Goal: Communication & Community: Ask a question

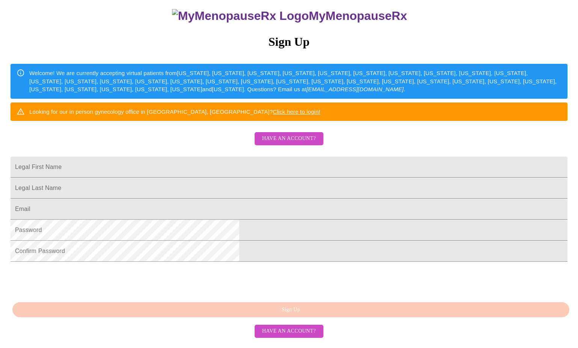
scroll to position [127, 0]
click at [289, 134] on span "Have an account?" at bounding box center [289, 138] width 54 height 9
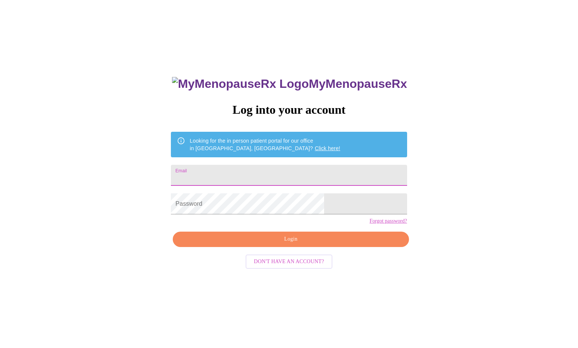
click at [245, 182] on input "Email" at bounding box center [289, 175] width 236 height 21
type input "[EMAIL_ADDRESS][DOMAIN_NAME]"
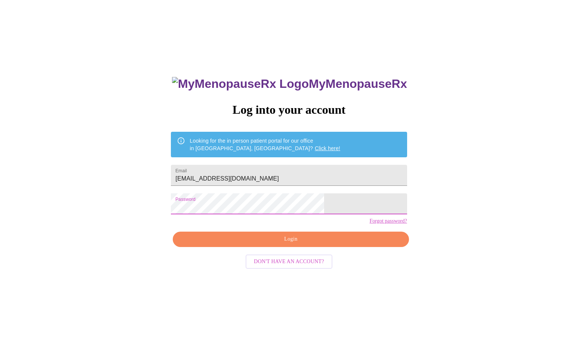
click at [297, 244] on span "Login" at bounding box center [291, 239] width 219 height 9
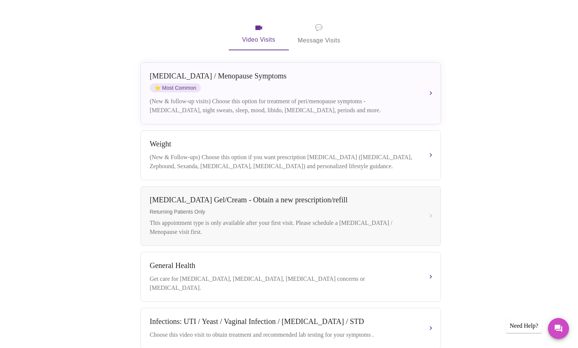
scroll to position [113, 0]
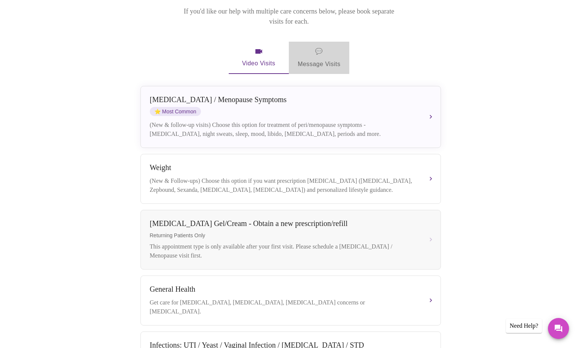
click at [316, 49] on span "💬 Message Visits" at bounding box center [319, 57] width 43 height 23
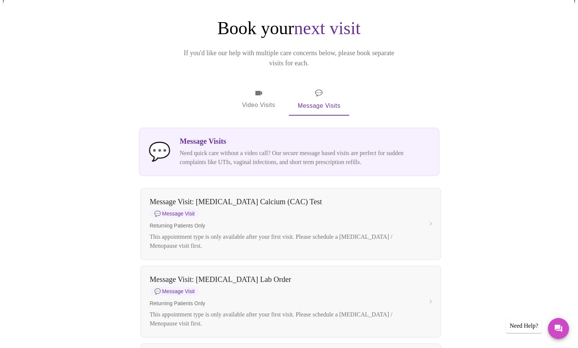
scroll to position [0, 0]
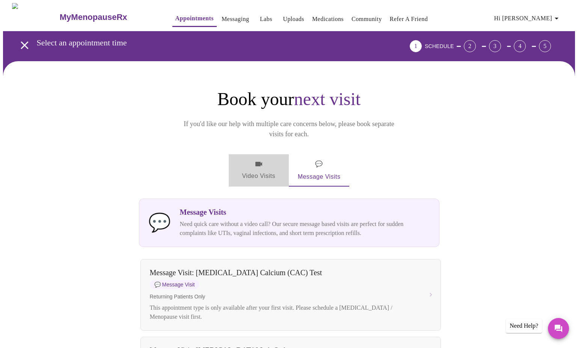
click at [263, 160] on span "Video Visits" at bounding box center [259, 171] width 42 height 22
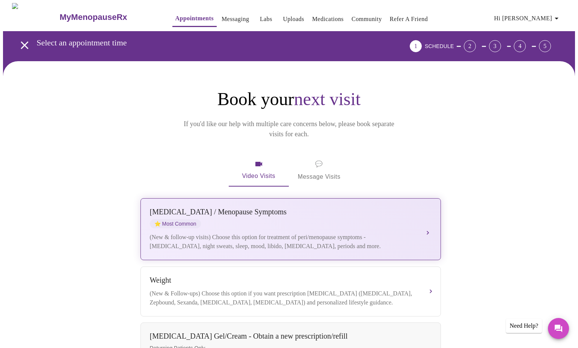
click at [428, 219] on button "[MEDICAL_DATA] / Menopause Symptoms ⭐ Most Common (New & follow-up visits) Choo…" at bounding box center [291, 229] width 301 height 62
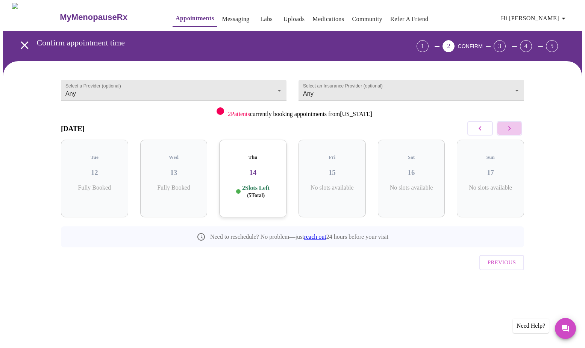
click at [515, 127] on button "button" at bounding box center [509, 128] width 26 height 14
click at [335, 193] on span "( 22 Total)" at bounding box center [335, 196] width 20 height 6
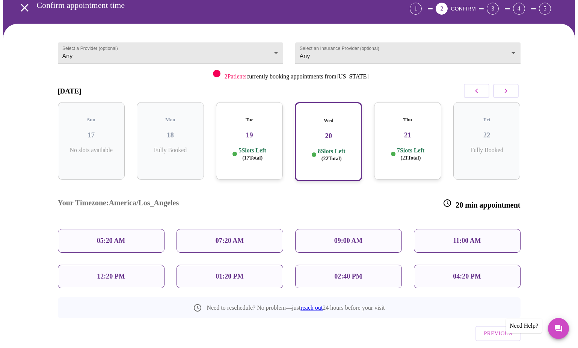
scroll to position [46, 0]
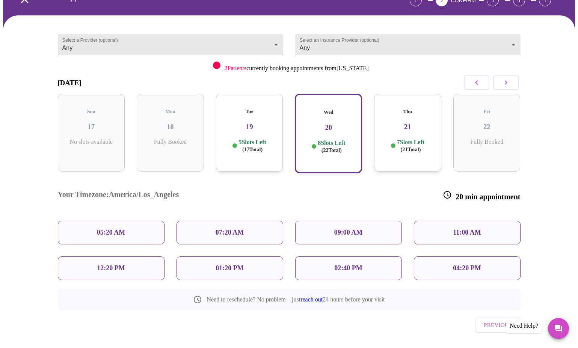
click at [350, 257] on div "02:40 PM" at bounding box center [348, 269] width 107 height 24
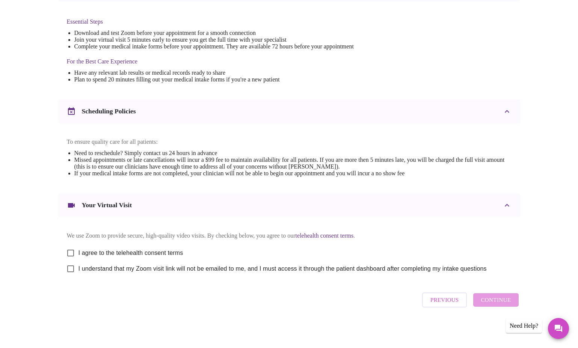
scroll to position [197, 0]
click at [70, 250] on input "I agree to the telehealth consent terms" at bounding box center [71, 253] width 16 height 16
checkbox input "true"
click at [70, 268] on input "I understand that my Zoom visit link will not be emailed to me, and I must acce…" at bounding box center [71, 269] width 16 height 16
checkbox input "true"
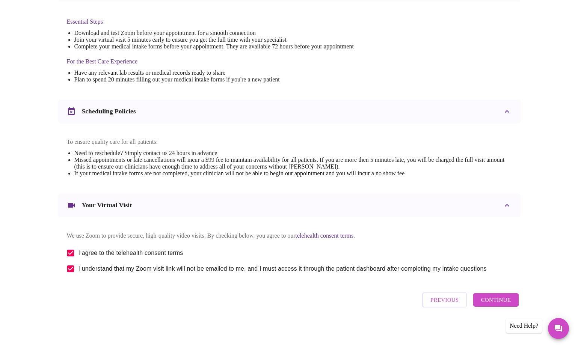
click at [501, 303] on span "Continue" at bounding box center [496, 300] width 30 height 10
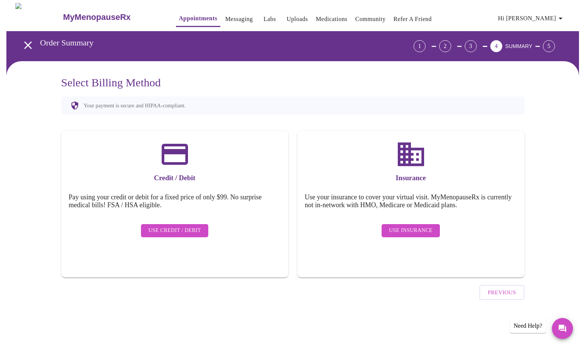
scroll to position [0, 0]
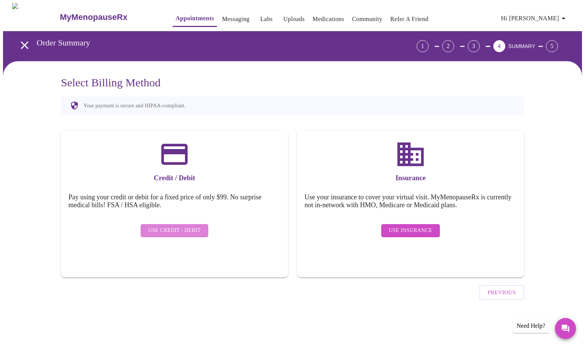
click at [178, 226] on span "Use Credit / Debit" at bounding box center [174, 230] width 53 height 9
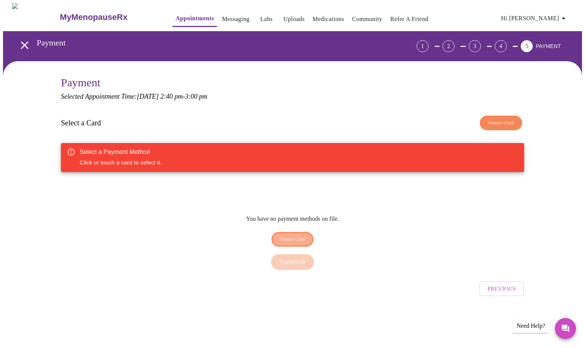
click at [294, 236] on span "Create Card" at bounding box center [292, 239] width 25 height 9
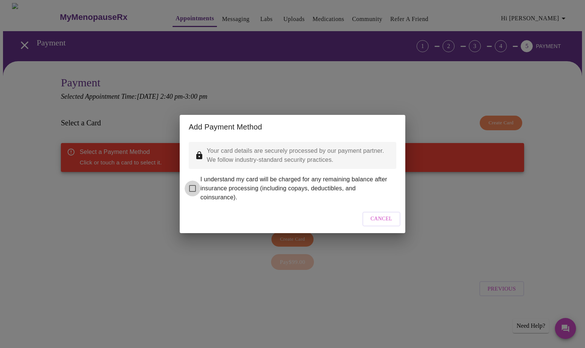
click at [192, 183] on input "I understand my card will be charged for any remaining balance after insurance …" at bounding box center [193, 189] width 16 height 16
checkbox input "true"
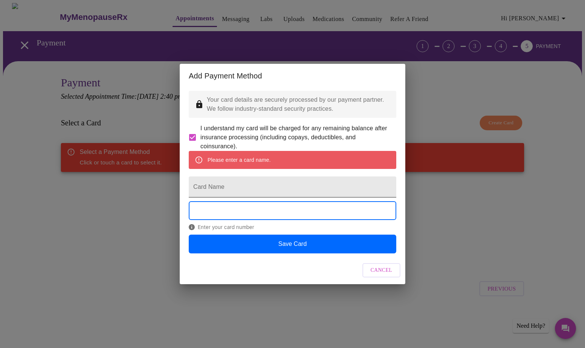
click at [252, 192] on input "Card Name" at bounding box center [292, 187] width 207 height 21
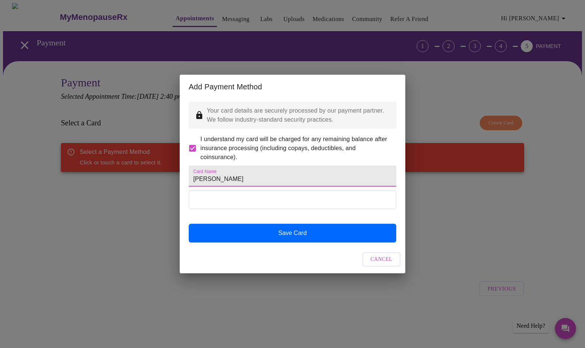
type input "[PERSON_NAME]"
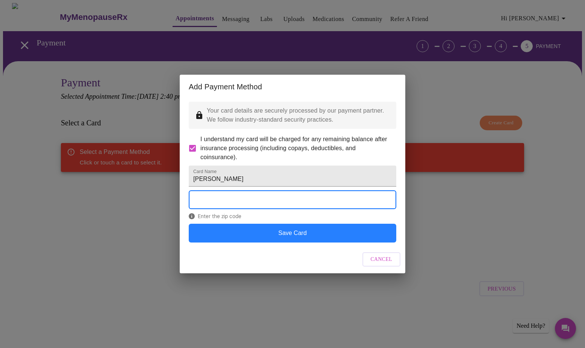
click at [295, 243] on button "Save Card" at bounding box center [292, 233] width 207 height 19
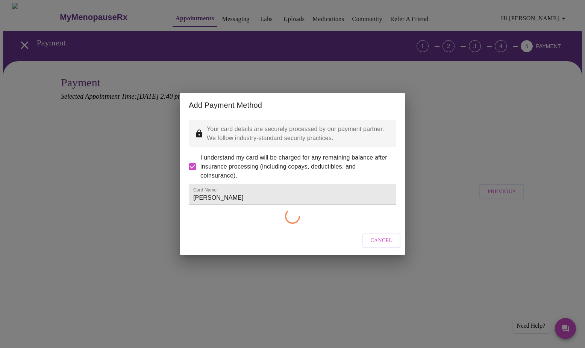
checkbox input "false"
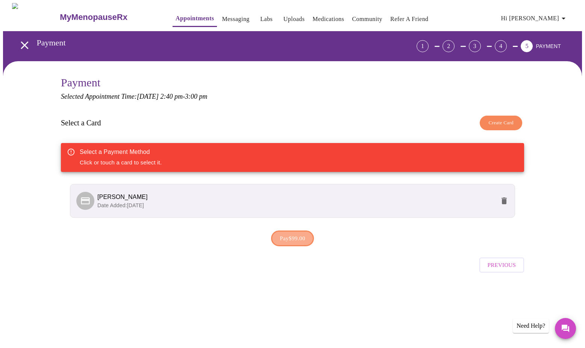
click at [292, 238] on span "Pay $99.00" at bounding box center [293, 239] width 26 height 10
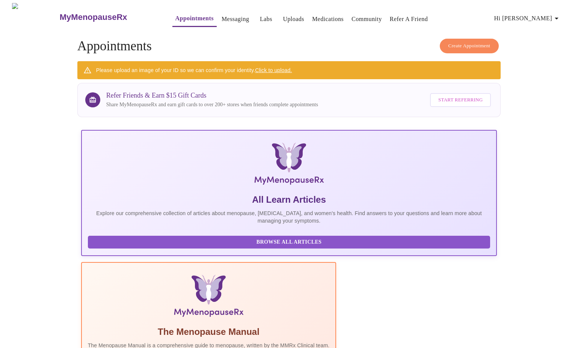
click at [274, 68] on link "Click to upload." at bounding box center [273, 70] width 37 height 6
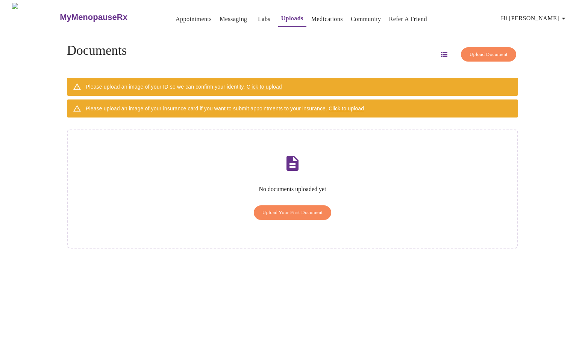
click at [292, 209] on span "Upload Your First Document" at bounding box center [292, 213] width 61 height 9
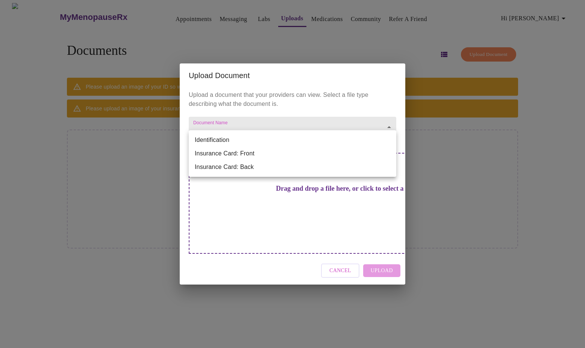
click at [389, 138] on body "MyMenopauseRx Appointments Messaging Labs Uploads Medications Community Refer a…" at bounding box center [292, 177] width 579 height 348
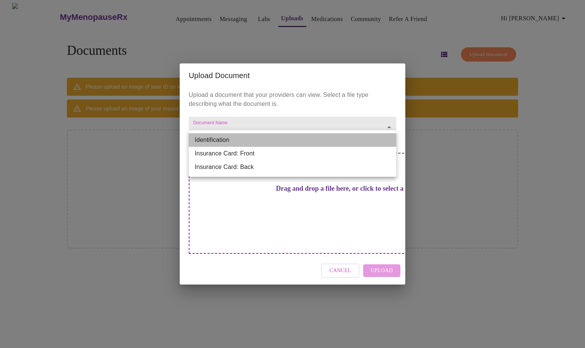
click at [219, 139] on li "Identification" at bounding box center [292, 140] width 207 height 14
type input "Identification"
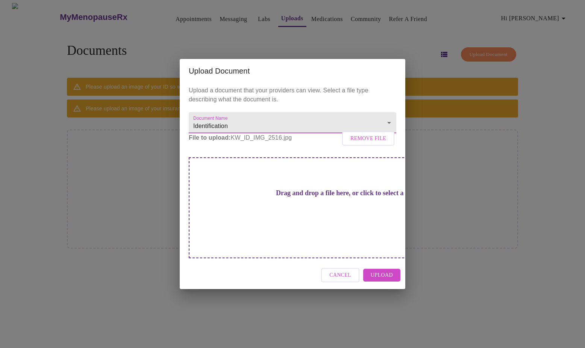
click at [540, 172] on div "Upload Document Upload a document that your providers can view. Select a file t…" at bounding box center [292, 174] width 585 height 348
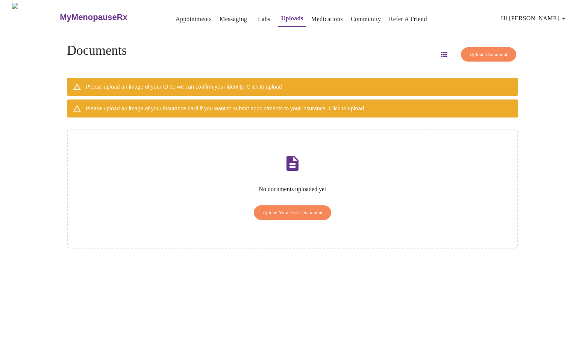
click at [312, 15] on link "Medications" at bounding box center [327, 19] width 32 height 11
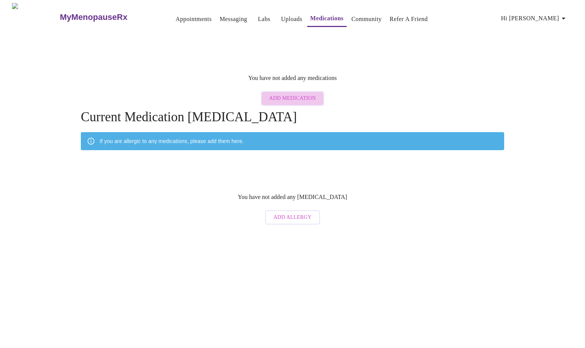
click at [294, 94] on span "Add Medication" at bounding box center [292, 98] width 47 height 9
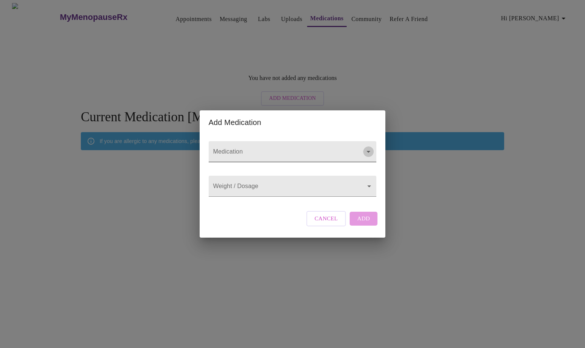
click at [368, 151] on icon "Open" at bounding box center [368, 152] width 4 height 2
click at [260, 141] on div at bounding box center [293, 151] width 168 height 21
click at [225, 148] on input "Medication" at bounding box center [282, 155] width 140 height 14
type input "Biest 70/30 base A 2.5[PERSON_NAME][MEDICAL_DATA]"
click at [224, 185] on body "MyMenopauseRx Appointments Messaging Labs Uploads Medications Community Refer a…" at bounding box center [292, 115] width 579 height 225
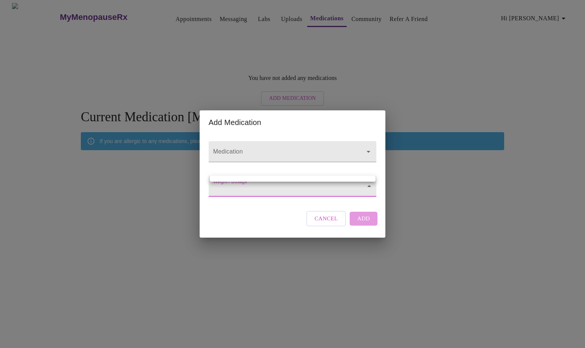
click at [226, 190] on div at bounding box center [292, 174] width 585 height 348
click at [227, 186] on body "MyMenopauseRx Appointments Messaging Labs Uploads Medications Community Refer a…" at bounding box center [292, 115] width 579 height 225
click at [368, 186] on div at bounding box center [292, 174] width 585 height 348
click at [250, 183] on body "MyMenopauseRx Appointments Messaging Labs Uploads Medications Community Refer a…" at bounding box center [292, 115] width 579 height 225
click at [278, 140] on div at bounding box center [292, 174] width 585 height 348
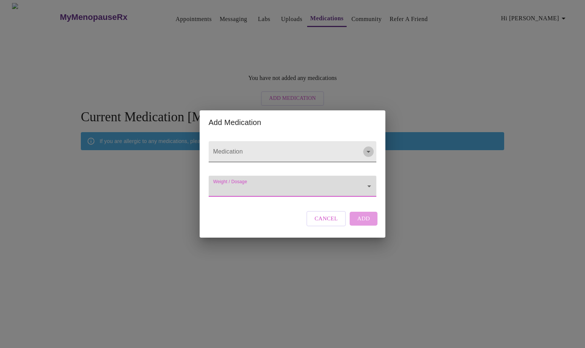
click at [369, 147] on icon "Open" at bounding box center [368, 151] width 9 height 9
click at [222, 185] on body "MyMenopauseRx Appointments Messaging Labs Uploads Medications Community Refer a…" at bounding box center [292, 115] width 579 height 225
click at [267, 150] on div at bounding box center [292, 174] width 585 height 348
click at [366, 147] on icon "Open" at bounding box center [368, 151] width 9 height 9
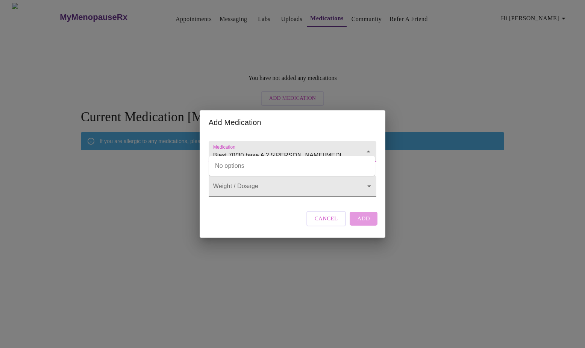
type input "Biest 70/30 base A 2.5[PERSON_NAME][MEDICAL_DATA]"
click at [365, 225] on div "Cancel Add" at bounding box center [341, 218] width 75 height 23
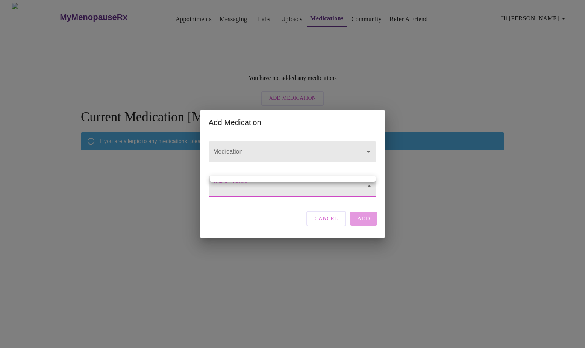
click at [295, 186] on body "MyMenopauseRx Appointments Messaging Labs Uploads Medications Community Refer a…" at bounding box center [292, 115] width 579 height 225
click at [434, 215] on div at bounding box center [292, 174] width 585 height 348
click at [366, 147] on icon "Open" at bounding box center [368, 151] width 9 height 9
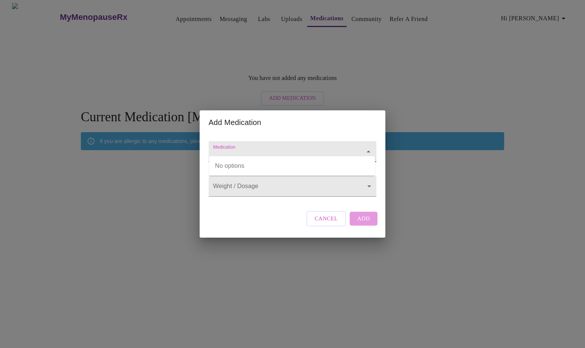
click at [231, 148] on input "Medication" at bounding box center [282, 155] width 140 height 14
click at [229, 161] on div "Medication" at bounding box center [293, 152] width 174 height 35
click at [229, 165] on div "Medication" at bounding box center [293, 152] width 174 height 35
click at [234, 151] on input "Medication" at bounding box center [282, 155] width 140 height 14
click at [367, 230] on div "Cancel Add" at bounding box center [341, 218] width 75 height 23
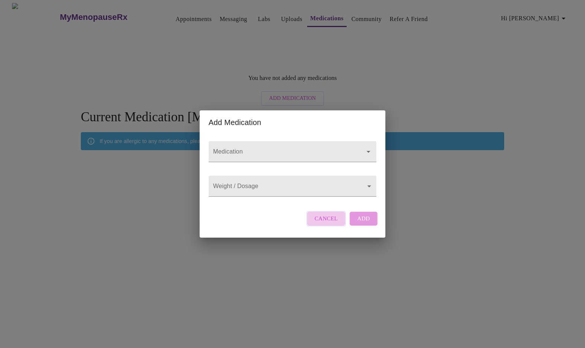
click at [328, 224] on span "Cancel" at bounding box center [326, 219] width 23 height 10
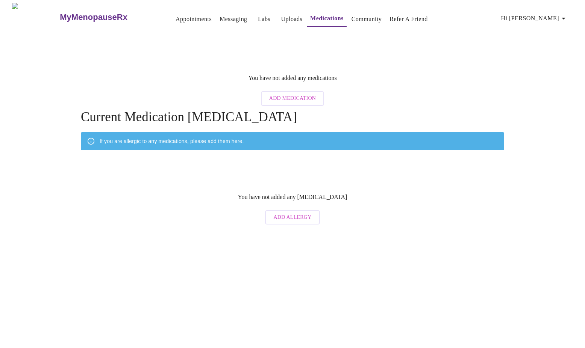
click at [283, 94] on span "Add Medication" at bounding box center [292, 98] width 47 height 9
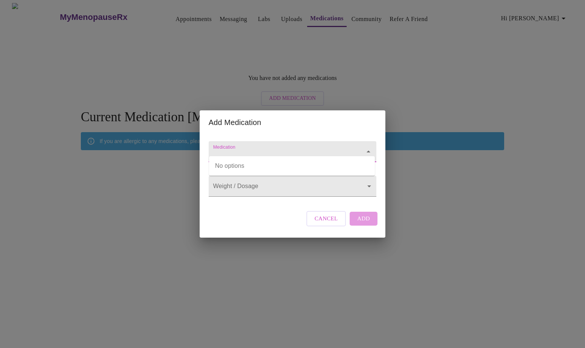
click at [248, 148] on input "Medication" at bounding box center [282, 155] width 140 height 14
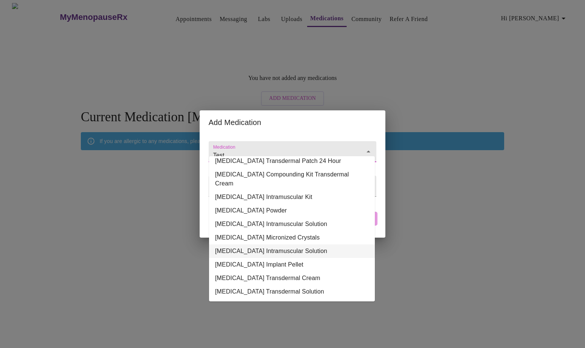
scroll to position [92, 0]
drag, startPoint x: 309, startPoint y: 232, endPoint x: 205, endPoint y: 228, distance: 103.8
click at [205, 228] on body "MyMenopauseRx Appointments Messaging Labs Uploads Medications Community Refer a…" at bounding box center [292, 115] width 579 height 225
type input "Tes"
click at [487, 206] on div "Add Medication Medication Weight / Dosage ​ Cancel Add" at bounding box center [292, 174] width 585 height 348
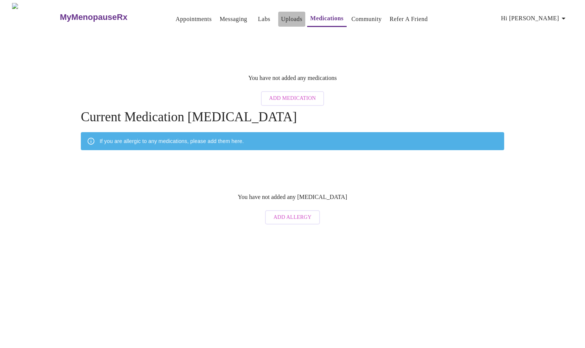
click at [281, 16] on link "Uploads" at bounding box center [291, 19] width 21 height 11
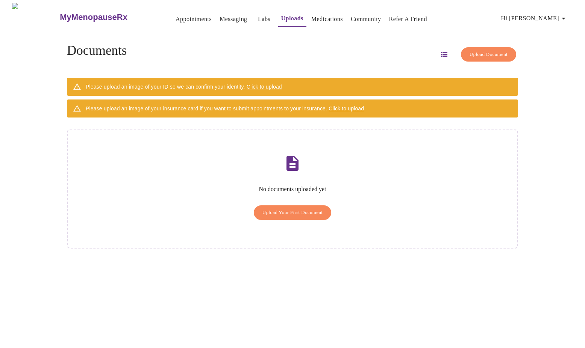
click at [221, 15] on link "Messaging" at bounding box center [232, 19] width 27 height 11
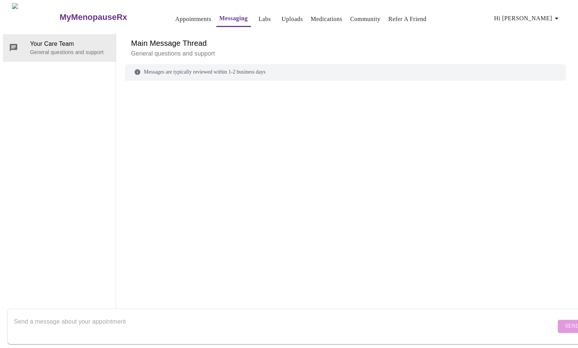
scroll to position [28, 0]
click at [344, 37] on h6 "Main Message Thread" at bounding box center [345, 43] width 429 height 12
click at [366, 89] on div at bounding box center [345, 188] width 441 height 199
click at [85, 39] on span "Your Care Team" at bounding box center [70, 43] width 80 height 9
click at [302, 64] on div "Messages are typically reviewed within 1-2 business days" at bounding box center [345, 72] width 441 height 16
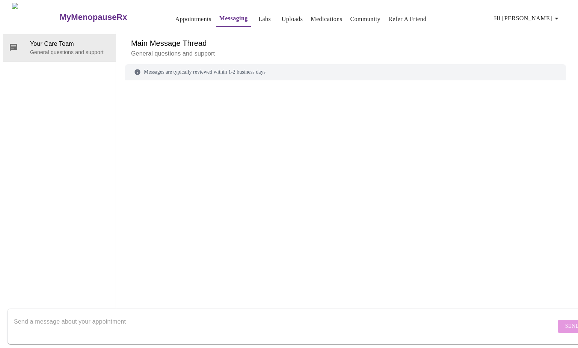
click at [324, 64] on div "Messages are typically reviewed within 1-2 business days" at bounding box center [345, 72] width 441 height 16
click at [303, 64] on div "Messages are typically reviewed within 1-2 business days" at bounding box center [345, 72] width 441 height 16
click at [302, 64] on div "Messages are typically reviewed within 1-2 business days" at bounding box center [345, 72] width 441 height 16
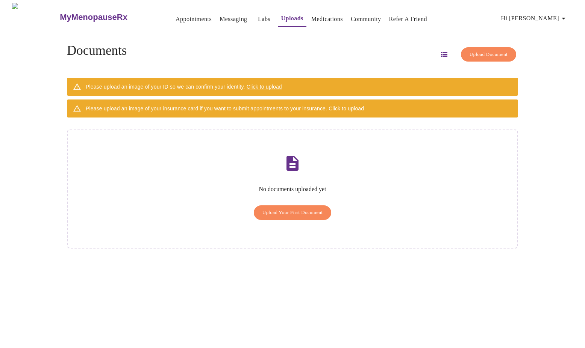
click at [258, 20] on link "Labs" at bounding box center [264, 19] width 12 height 11
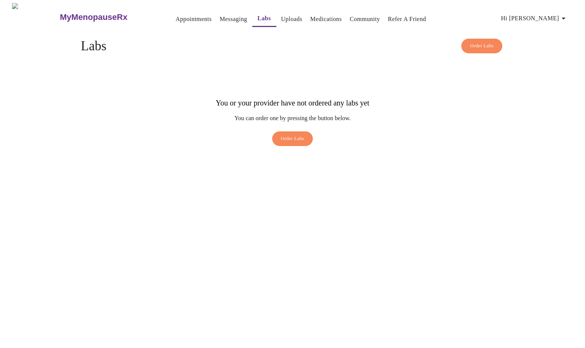
click at [176, 18] on link "Appointments" at bounding box center [194, 19] width 36 height 11
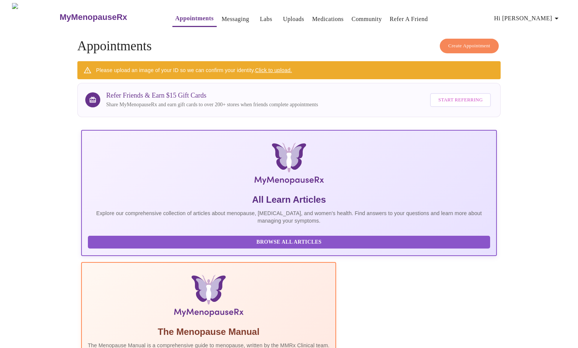
click at [222, 19] on link "Messaging" at bounding box center [235, 19] width 27 height 11
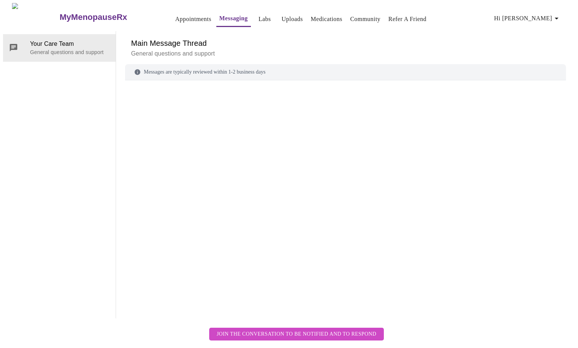
scroll to position [28, 0]
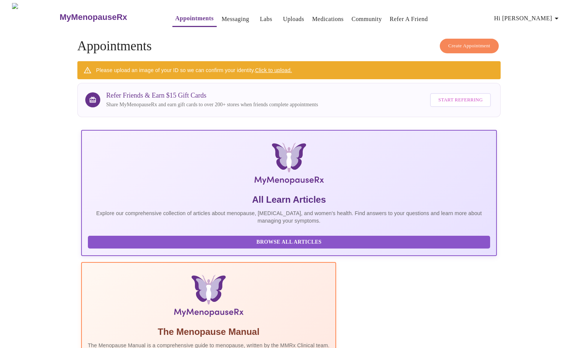
click at [316, 15] on link "Medications" at bounding box center [328, 19] width 32 height 11
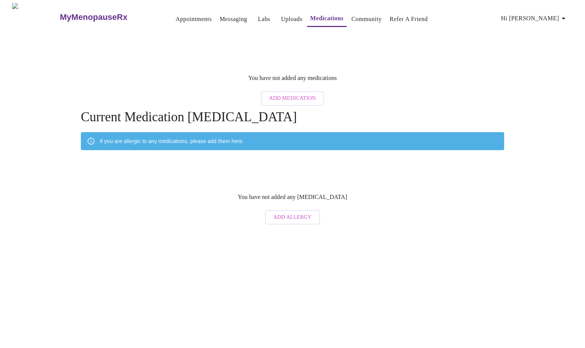
click at [290, 94] on span "Add Medication" at bounding box center [292, 98] width 47 height 9
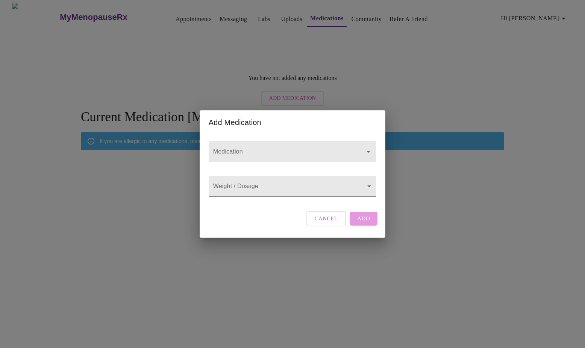
click at [365, 147] on icon "Open" at bounding box center [368, 151] width 9 height 9
type input "[MEDICAL_DATA] [PERSON_NAME]"
click at [367, 226] on div "Cancel Add" at bounding box center [341, 218] width 75 height 23
click at [366, 225] on div "Cancel Add" at bounding box center [341, 218] width 75 height 23
click at [440, 63] on div "Add Medication Medication Weight / Dosage ​ Cancel Add" at bounding box center [292, 174] width 585 height 348
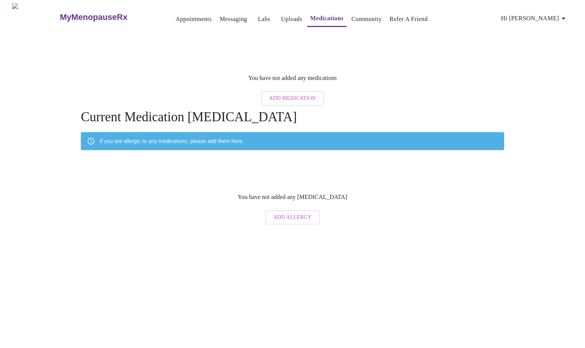
click at [359, 17] on link "Community" at bounding box center [366, 19] width 30 height 11
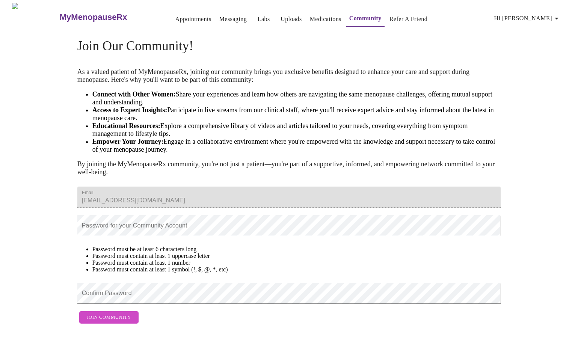
click at [176, 17] on link "Appointments" at bounding box center [194, 19] width 36 height 11
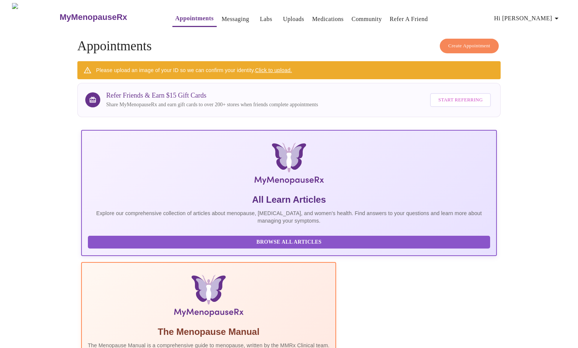
click at [558, 14] on icon "button" at bounding box center [556, 18] width 9 height 9
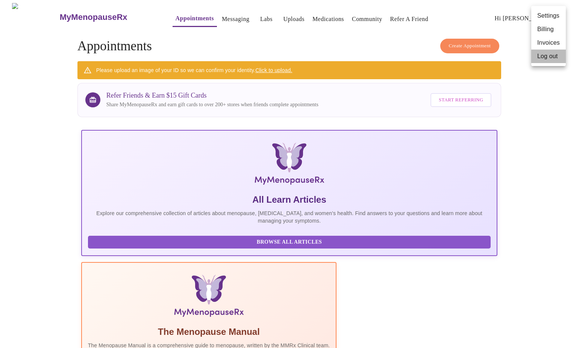
click at [549, 56] on li "Log out" at bounding box center [548, 57] width 35 height 14
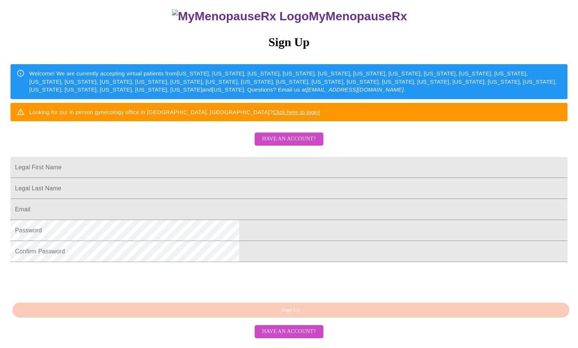
click at [298, 144] on span "Have an account?" at bounding box center [289, 139] width 54 height 9
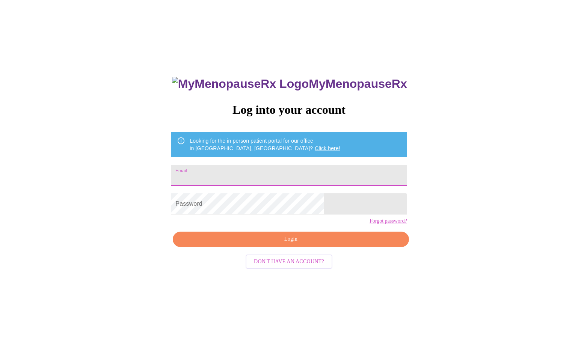
click at [233, 165] on input "Email" at bounding box center [289, 175] width 236 height 21
type input "[EMAIL_ADDRESS][DOMAIN_NAME]"
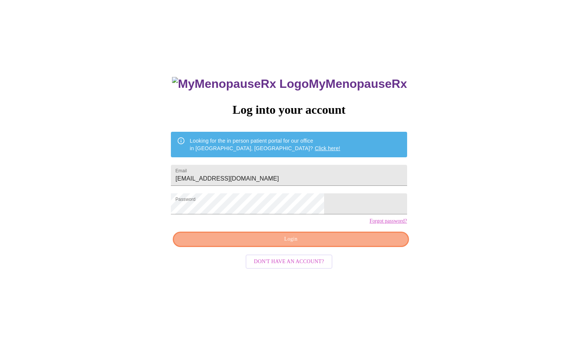
click at [336, 244] on span "Login" at bounding box center [291, 239] width 219 height 9
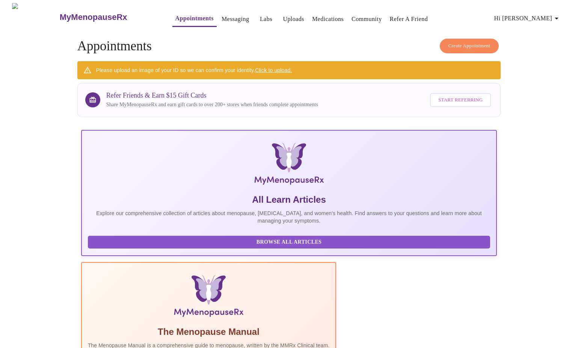
click at [313, 17] on link "Medications" at bounding box center [328, 19] width 32 height 11
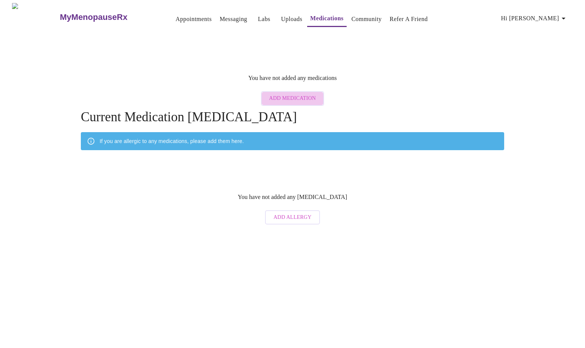
click at [300, 94] on span "Add Medication" at bounding box center [292, 98] width 47 height 9
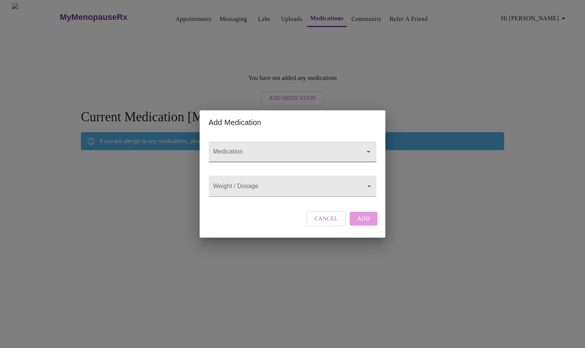
click at [279, 148] on input "Medication" at bounding box center [282, 155] width 140 height 14
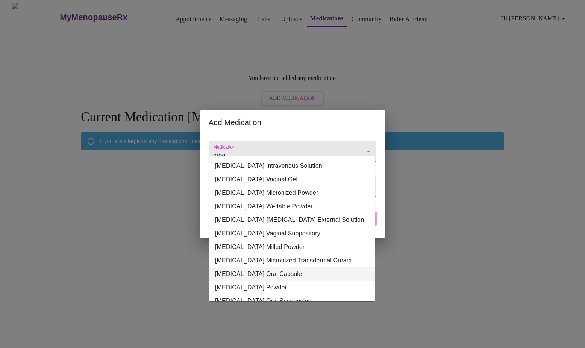
click at [260, 275] on li "Prograf Oral Capsule" at bounding box center [292, 275] width 166 height 14
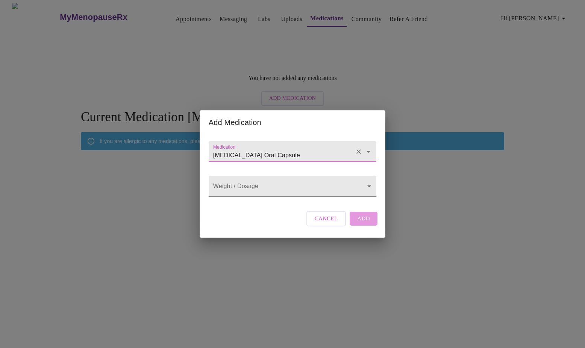
type input "Prograf Oral Capsule"
drag, startPoint x: 260, startPoint y: 275, endPoint x: 259, endPoint y: 280, distance: 5.0
click at [260, 275] on div "Add Medication Medication Prograf Oral Capsule Weight / Dosage ​ Cancel Add" at bounding box center [292, 174] width 585 height 348
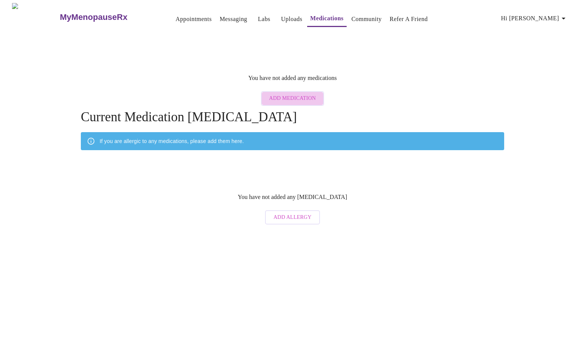
click at [304, 94] on span "Add Medication" at bounding box center [292, 98] width 47 height 9
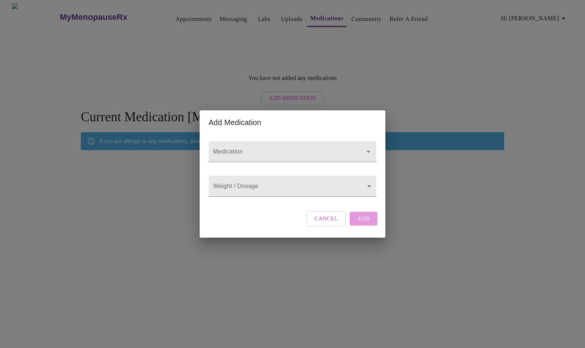
click at [314, 18] on div "Add Medication Medication Weight / Dosage ​ Cancel Add" at bounding box center [292, 174] width 585 height 348
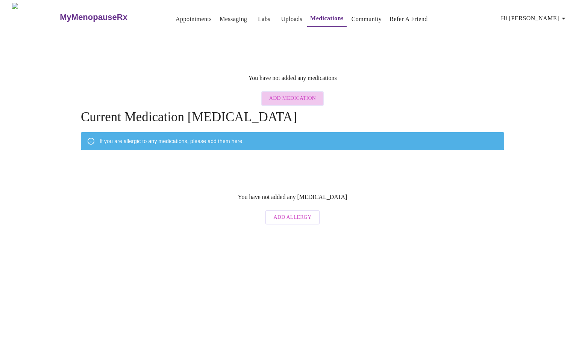
click at [307, 96] on span "Add Medication" at bounding box center [292, 98] width 47 height 9
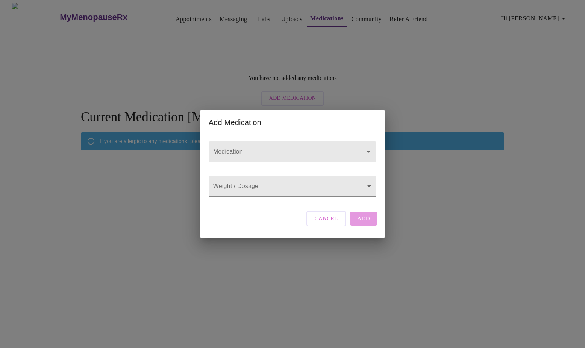
click at [365, 147] on icon "Open" at bounding box center [368, 151] width 9 height 9
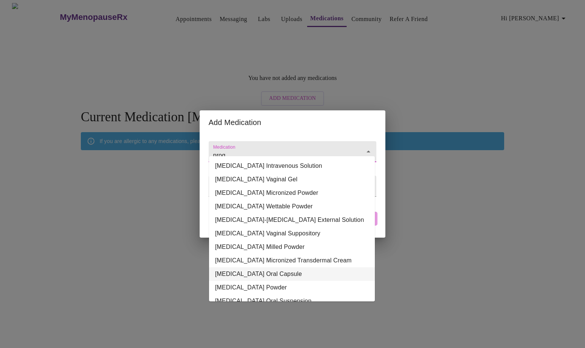
click at [255, 277] on li "Prograf Oral Capsule" at bounding box center [292, 275] width 166 height 14
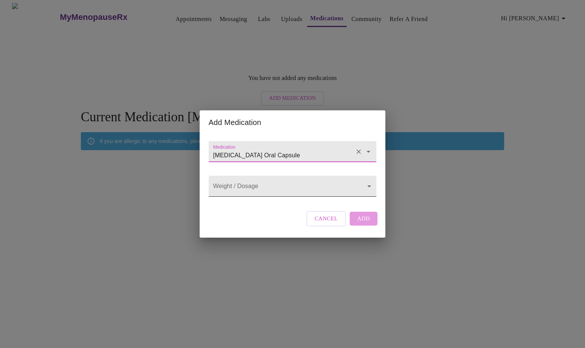
type input "Prograf Oral Capsule"
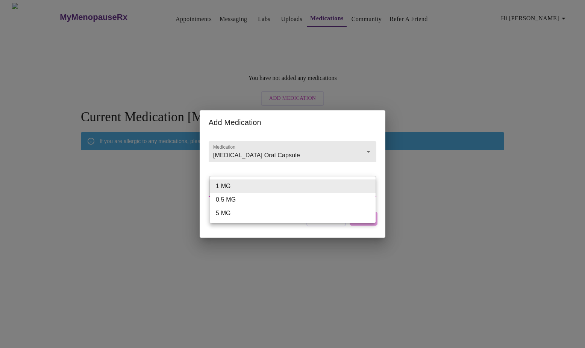
click at [246, 193] on body "MyMenopauseRx Appointments Messaging Labs Uploads Medications Community Refer a…" at bounding box center [292, 115] width 579 height 225
click at [233, 187] on li "1 MG" at bounding box center [293, 187] width 166 height 14
type input "1 MG"
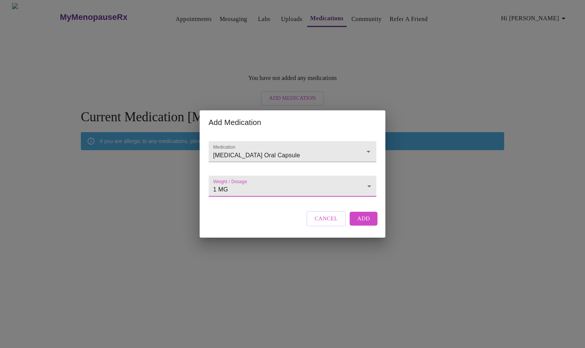
click at [369, 187] on body "MyMenopauseRx Appointments Messaging Labs Uploads Medications Community Refer a…" at bounding box center [292, 115] width 579 height 225
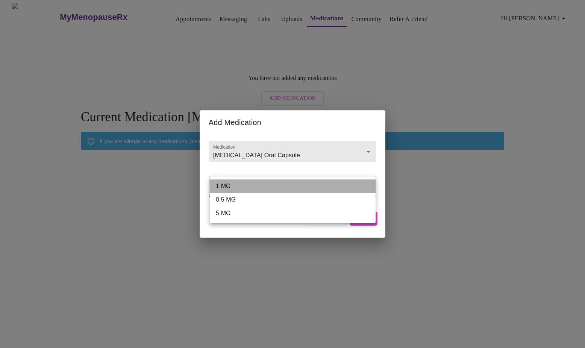
click at [367, 185] on li "1 MG" at bounding box center [293, 187] width 166 height 14
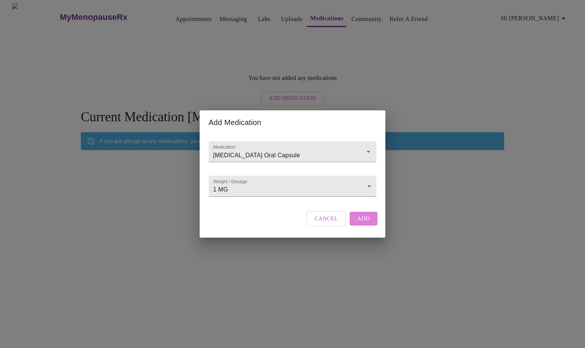
click at [366, 224] on span "Add" at bounding box center [363, 219] width 13 height 10
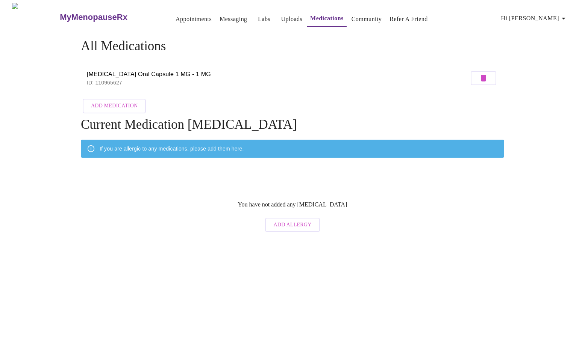
click at [127, 74] on span "Prograf Oral Capsule 1 MG - 1 MG" at bounding box center [278, 74] width 382 height 9
click at [123, 76] on span "Prograf Oral Capsule 1 MG - 1 MG" at bounding box center [278, 74] width 382 height 9
click at [489, 79] on button "button" at bounding box center [484, 78] width 26 height 14
click at [122, 104] on span "Add Medication" at bounding box center [114, 105] width 47 height 9
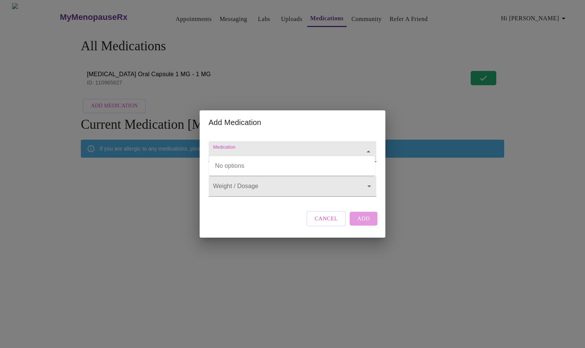
click at [246, 148] on input "Medication" at bounding box center [282, 155] width 140 height 14
type input "proge"
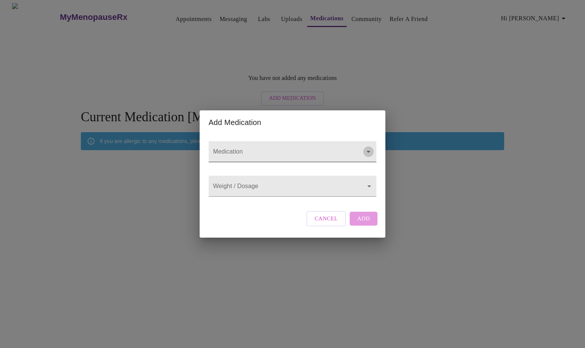
click at [365, 147] on icon "Open" at bounding box center [368, 151] width 9 height 9
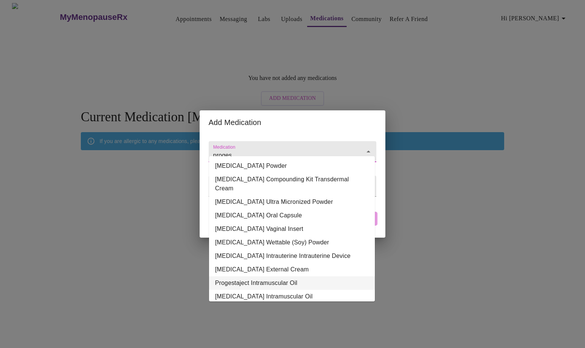
scroll to position [76, 0]
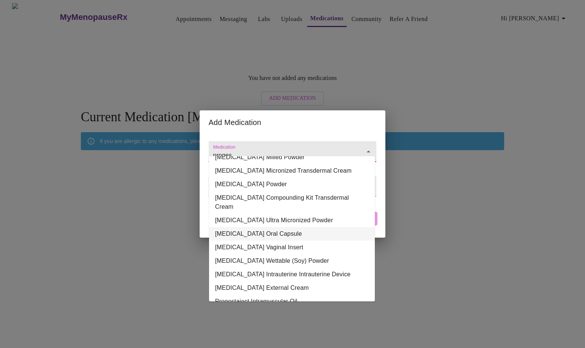
click at [278, 227] on li "Progesterone Oral Capsule" at bounding box center [292, 234] width 166 height 14
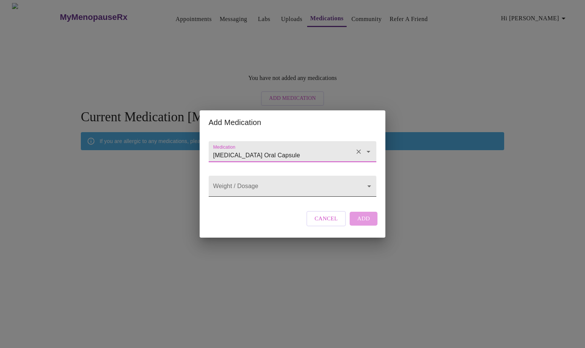
type input "Progesterone Oral Capsule"
click at [369, 186] on body "MyMenopauseRx Appointments Messaging Labs Uploads Medications Community Refer a…" at bounding box center [292, 115] width 579 height 225
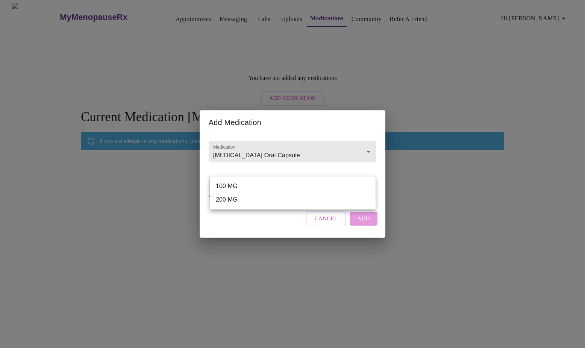
click at [347, 184] on li "100 MG" at bounding box center [293, 187] width 166 height 14
type input "100 MG"
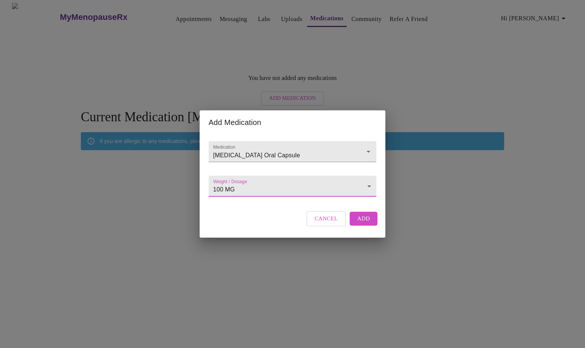
click at [368, 224] on span "Add" at bounding box center [363, 219] width 13 height 10
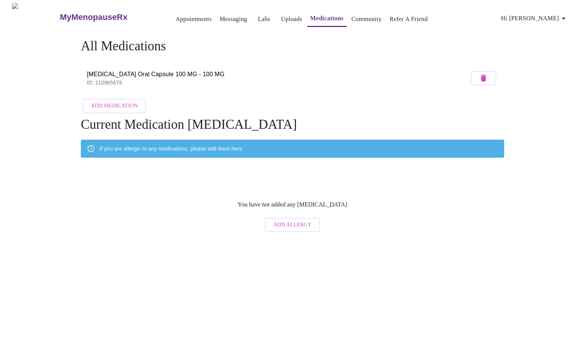
click at [125, 104] on span "Add Medication" at bounding box center [114, 105] width 47 height 9
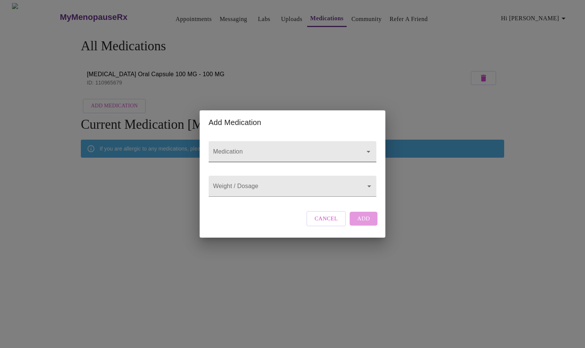
click at [267, 148] on input "Medication" at bounding box center [282, 155] width 140 height 14
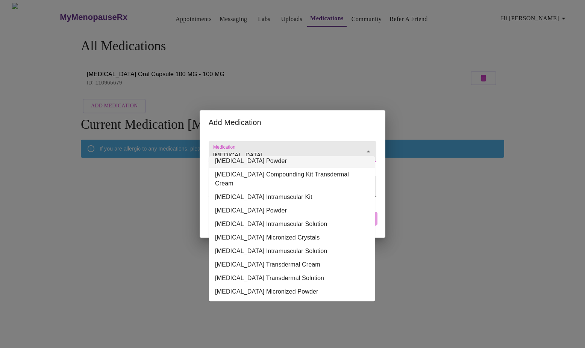
scroll to position [79, 0]
type input "[MEDICAL_DATA]"
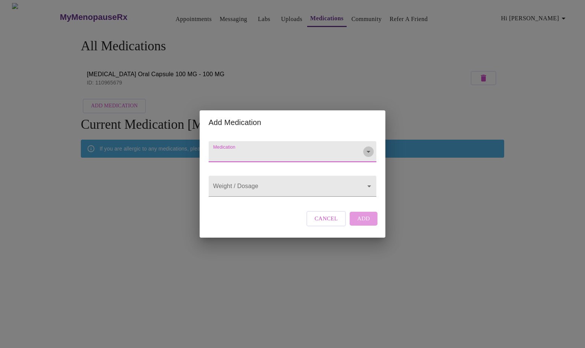
click at [365, 147] on icon "Open" at bounding box center [368, 151] width 9 height 9
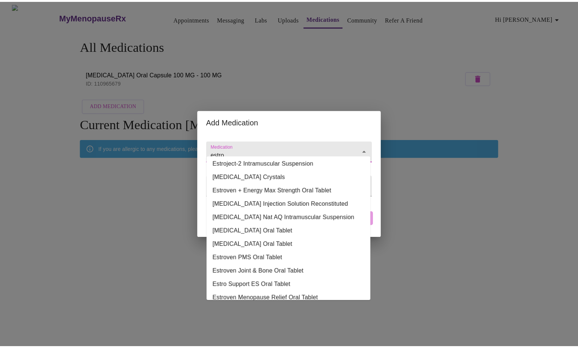
scroll to position [0, 0]
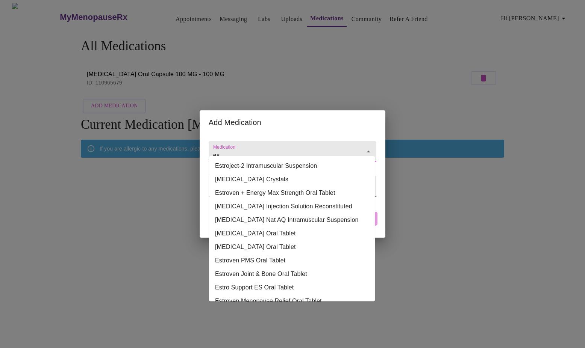
type input "e"
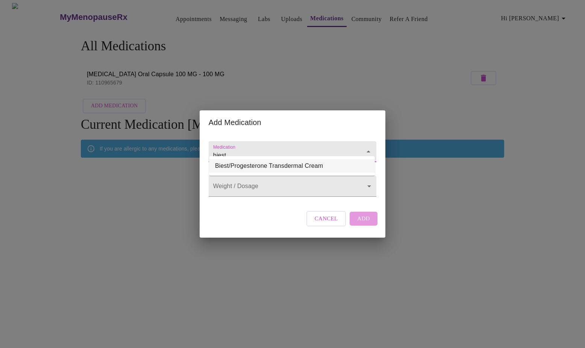
click at [368, 147] on icon "Close" at bounding box center [368, 151] width 9 height 9
click at [368, 147] on icon "Open" at bounding box center [368, 151] width 9 height 9
click at [317, 166] on li "Biest/Progesterone Transdermal Cream" at bounding box center [292, 166] width 166 height 14
type input "Biest/Progesterone Transdermal Cream"
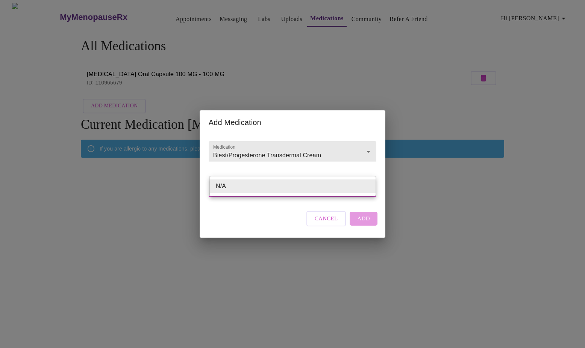
click at [366, 189] on body "MyMenopauseRx Appointments Messaging Labs Uploads Medications Community Refer a…" at bounding box center [292, 119] width 579 height 233
click at [365, 186] on li "N/A" at bounding box center [293, 187] width 166 height 14
type input "N/A"
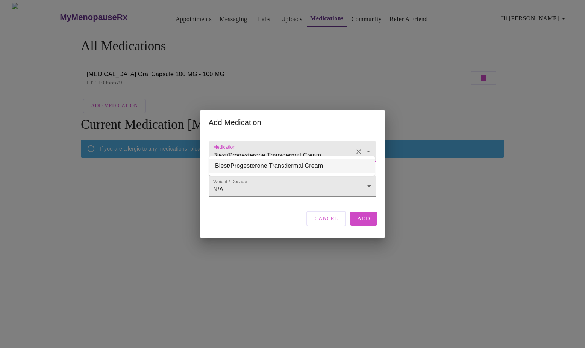
click at [334, 148] on input "Biest/Progesterone Transdermal Cream" at bounding box center [282, 155] width 140 height 14
type input "Biest/Progesterone Transdermal Cream"
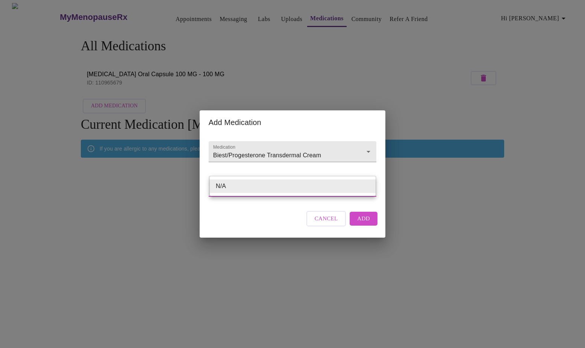
click at [229, 188] on body "MyMenopauseRx Appointments Messaging Labs Uploads Medications Community Refer a…" at bounding box center [292, 119] width 579 height 233
click at [327, 148] on div at bounding box center [292, 174] width 585 height 348
click at [329, 151] on input "Biest/Progesterone Transdermal Cream" at bounding box center [282, 155] width 140 height 14
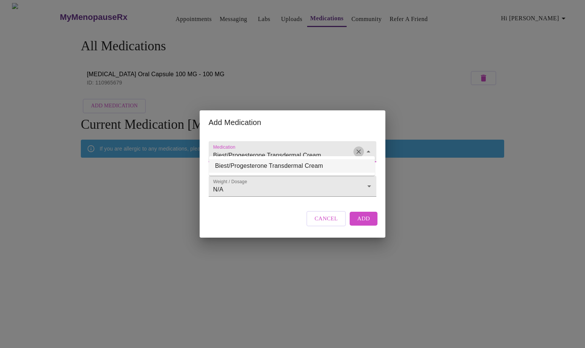
click at [357, 148] on icon "Clear" at bounding box center [359, 152] width 8 height 8
click at [369, 151] on icon "Close" at bounding box center [368, 152] width 4 height 2
type input "b"
drag, startPoint x: 336, startPoint y: 226, endPoint x: 336, endPoint y: 221, distance: 5.6
click at [336, 224] on span "Cancel" at bounding box center [326, 219] width 23 height 10
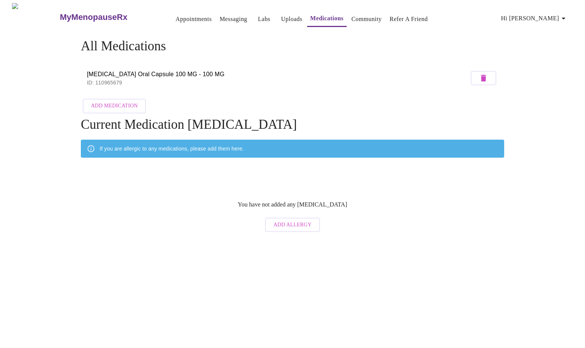
click at [258, 17] on link "Labs" at bounding box center [264, 19] width 12 height 11
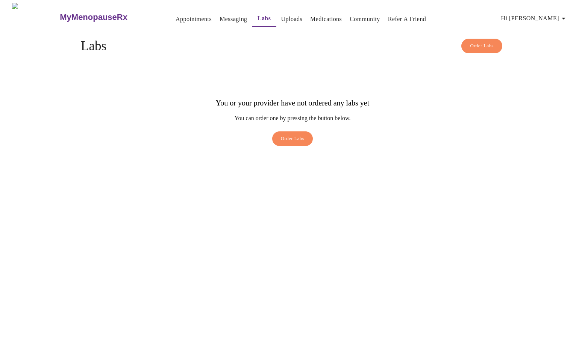
click at [281, 19] on link "Uploads" at bounding box center [291, 19] width 21 height 11
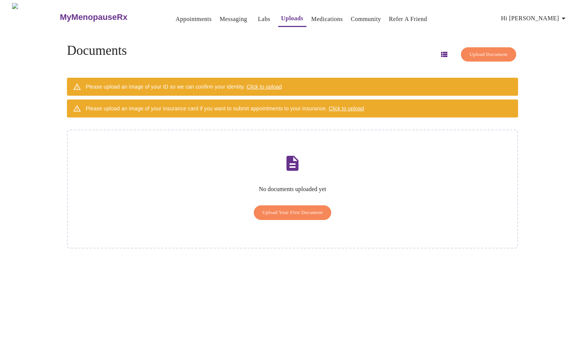
click at [219, 17] on link "Messaging" at bounding box center [232, 19] width 27 height 11
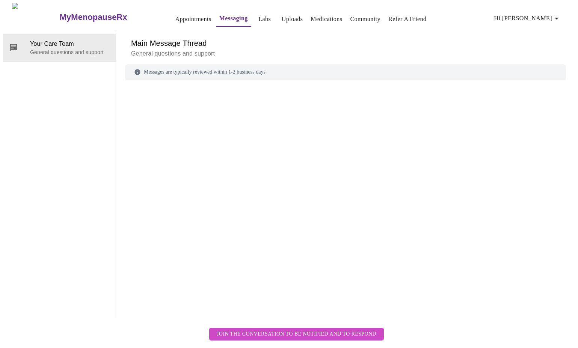
scroll to position [28, 0]
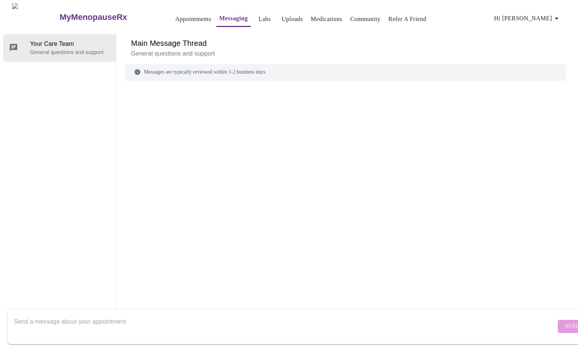
click at [94, 324] on textarea "Send a message about your appointment" at bounding box center [285, 327] width 542 height 24
type textarea "I"
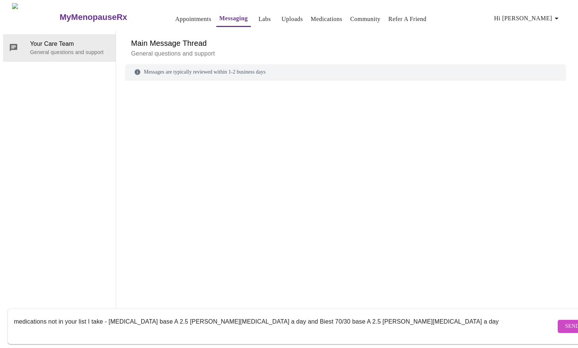
click at [91, 315] on textarea "medications not in your list I take - Testosterone base A 2.5 mg troche a day a…" at bounding box center [285, 327] width 542 height 24
click at [118, 316] on textarea "medications not in your list I also take - Testosterone base A 2.5 mg troche a …" at bounding box center [285, 327] width 542 height 24
click at [232, 315] on textarea "medications not in your list I also take - Testosterone base A 2.5 mg troche a …" at bounding box center [285, 327] width 542 height 24
click at [243, 315] on textarea "medications not in your list I also take - Testosterone base A 2.5 mg troche a …" at bounding box center [285, 327] width 542 height 24
click at [116, 315] on textarea "medications not in your list I also take - Testosterone base A 2.5 mg troche a …" at bounding box center [285, 327] width 542 height 24
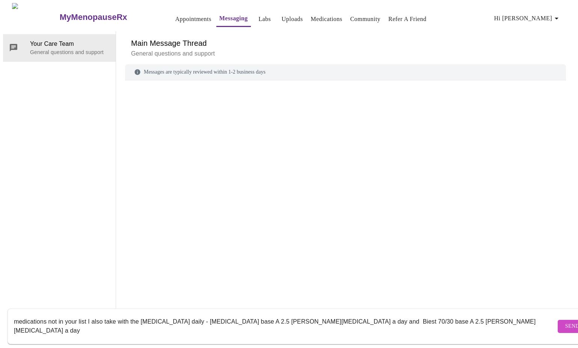
click at [438, 315] on textarea "medications not in your list I also take with the Progesterone daily - Testoste…" at bounding box center [285, 327] width 542 height 24
click at [20, 315] on textarea "medications not in your list I also take with the Progesterone daily - Testoste…" at bounding box center [285, 327] width 542 height 24
drag, startPoint x: 79, startPoint y: 313, endPoint x: 59, endPoint y: 317, distance: 19.8
click at [59, 317] on textarea "Medications not in your list I also take with the Progesterone daily - Testoste…" at bounding box center [285, 327] width 542 height 24
click at [66, 316] on textarea "Medications not list I also take with the Progesterone daily - Testosterone bas…" at bounding box center [285, 327] width 542 height 24
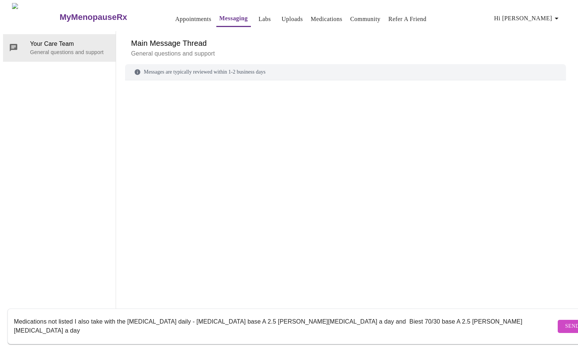
click at [90, 315] on textarea "Medications not listed I also take with the Progesterone daily - Testosterone b…" at bounding box center [285, 327] width 542 height 24
drag, startPoint x: 151, startPoint y: 315, endPoint x: 93, endPoint y: 316, distance: 57.9
click at [93, 316] on textarea "Medications not listed I take with the Progesterone daily - Testosterone base A…" at bounding box center [285, 327] width 542 height 24
click at [15, 316] on textarea "Medications not listed I take daily - Testosterone base A 2.5 mg troche a day a…" at bounding box center [285, 327] width 542 height 24
click at [349, 315] on textarea "2 Medications not listed I take daily - Testosterone base A 2.5 mg troche a day…" at bounding box center [285, 327] width 542 height 24
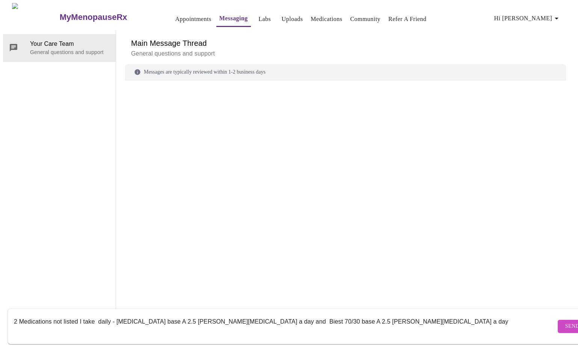
type textarea "2 Medications not listed I take daily - Testosterone base A 2.5 mg troche a day…"
click at [566, 322] on span "Send" at bounding box center [573, 326] width 14 height 9
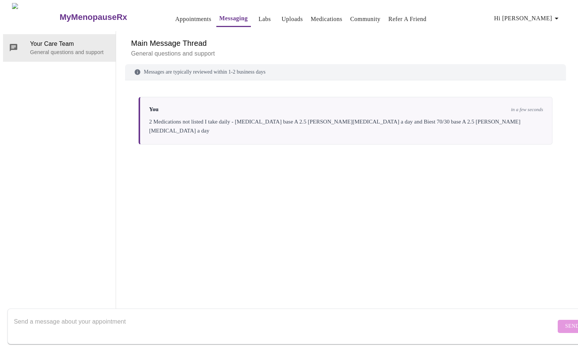
scroll to position [0, 0]
click at [559, 17] on icon "button" at bounding box center [556, 18] width 9 height 9
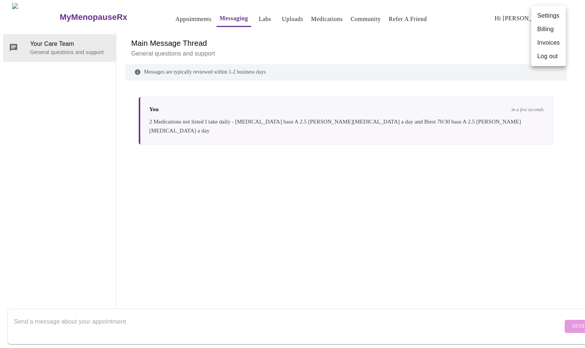
click at [550, 54] on li "Log out" at bounding box center [548, 57] width 35 height 14
